Goal: Task Accomplishment & Management: Manage account settings

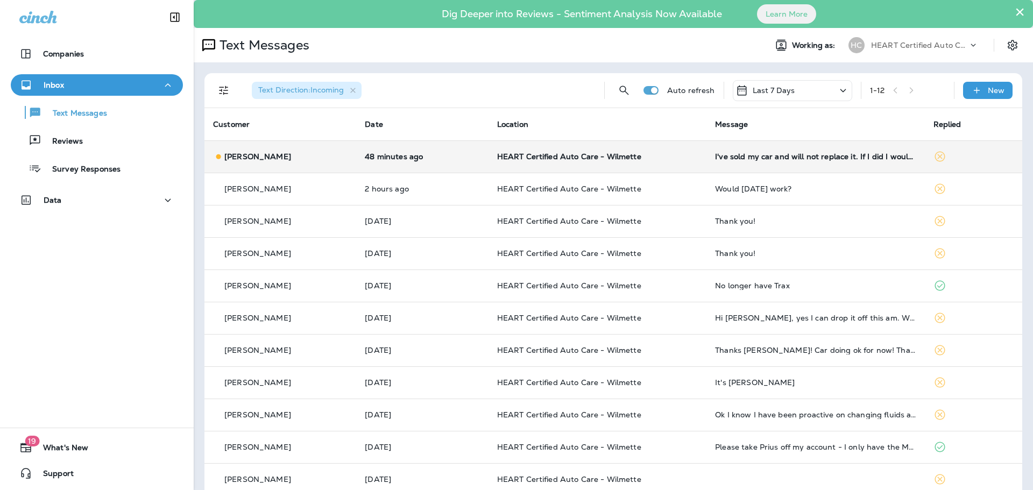
click at [334, 164] on td "[PERSON_NAME]" at bounding box center [280, 156] width 152 height 32
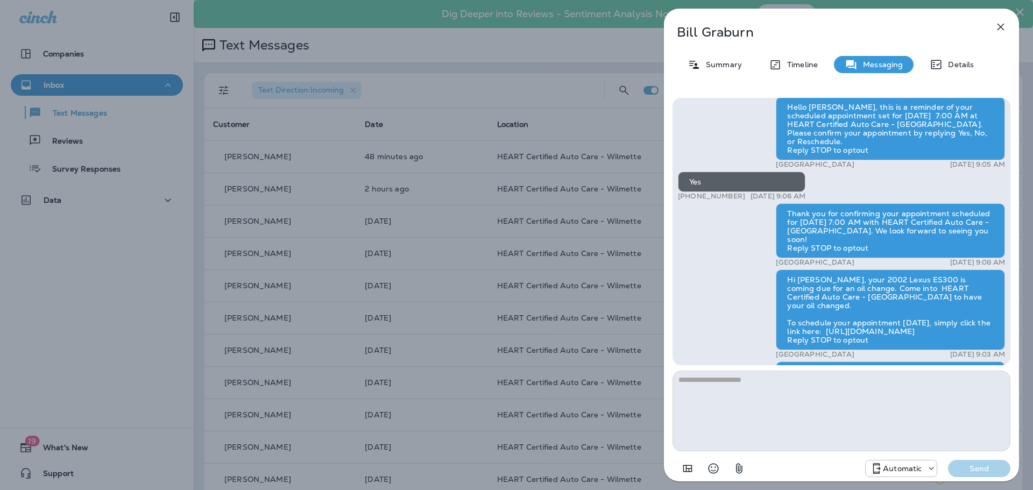
scroll to position [-161, 0]
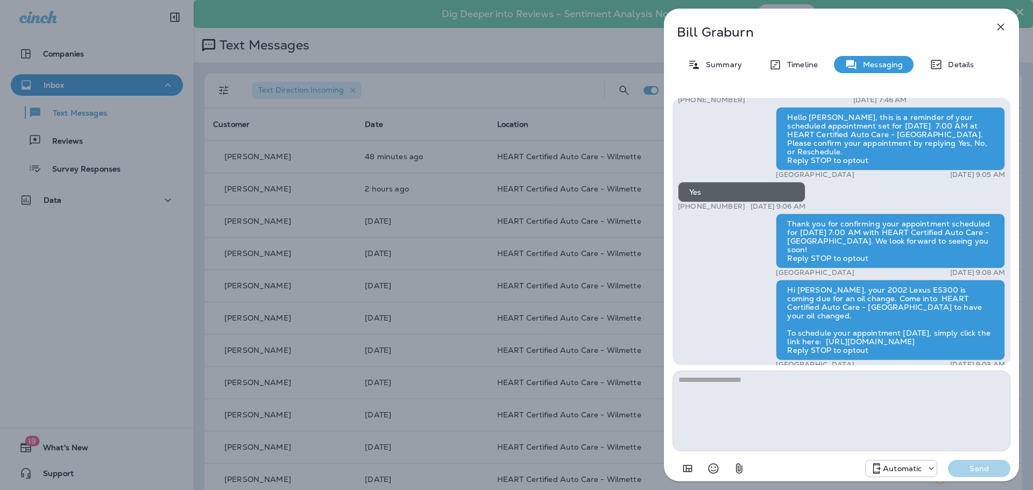
click at [718, 77] on div "[PERSON_NAME] Summary Timeline Messaging Details Hi [PERSON_NAME]! This is [PER…" at bounding box center [841, 248] width 355 height 479
click at [718, 73] on div "[PERSON_NAME] Summary Timeline Messaging Details Hi [PERSON_NAME]! This is [PER…" at bounding box center [841, 248] width 355 height 479
click at [723, 72] on div "Summary" at bounding box center [715, 64] width 76 height 17
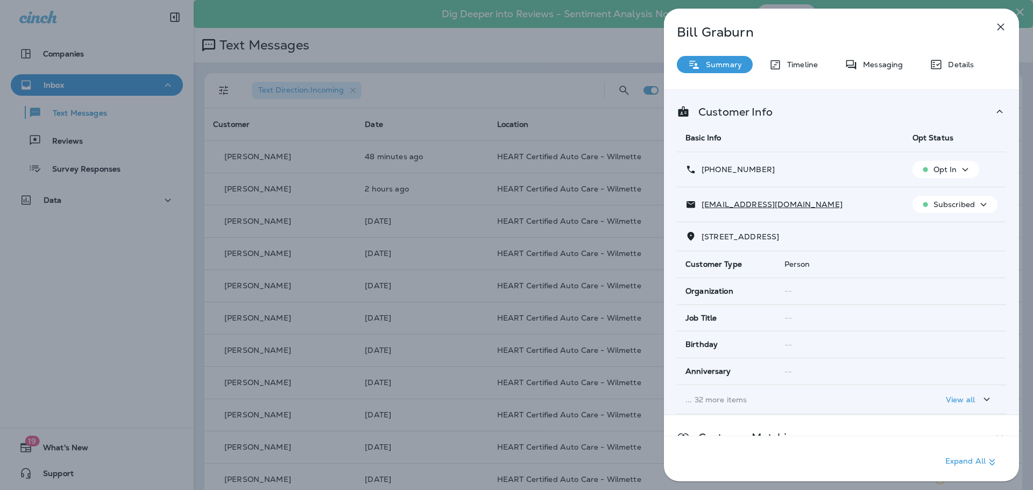
click at [948, 170] on p "Opt In" at bounding box center [946, 169] width 24 height 9
click at [943, 192] on p "Opt out" at bounding box center [937, 195] width 29 height 9
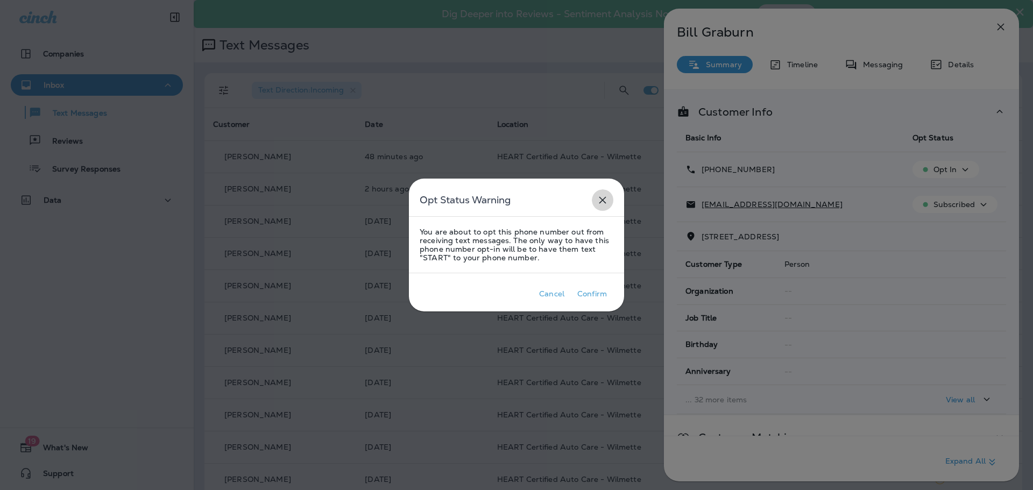
click at [600, 203] on icon "close" at bounding box center [602, 200] width 7 height 7
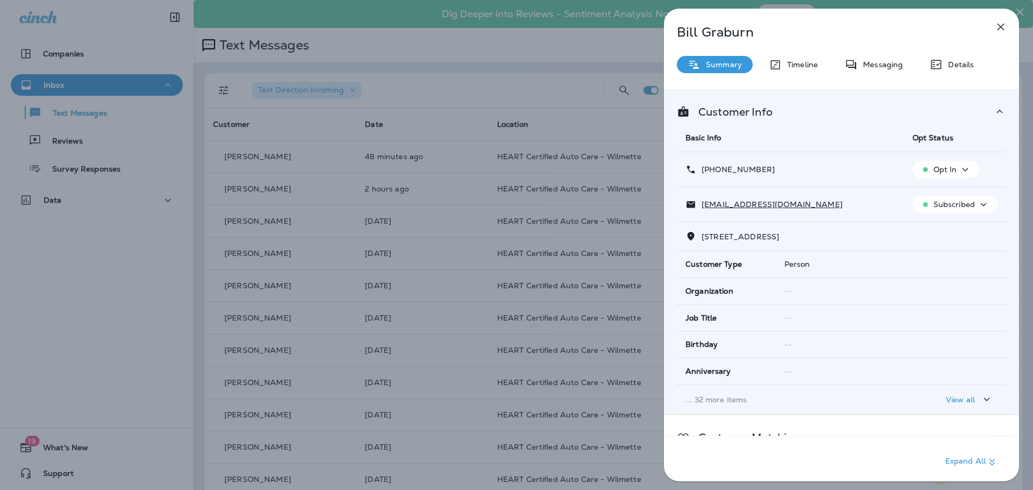
click at [992, 23] on button "button" at bounding box center [1001, 27] width 22 height 22
